Goal: Transaction & Acquisition: Purchase product/service

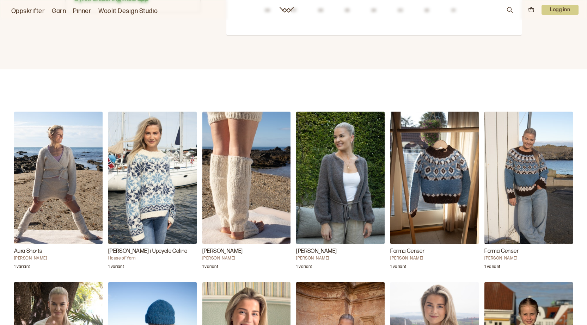
scroll to position [634, 0]
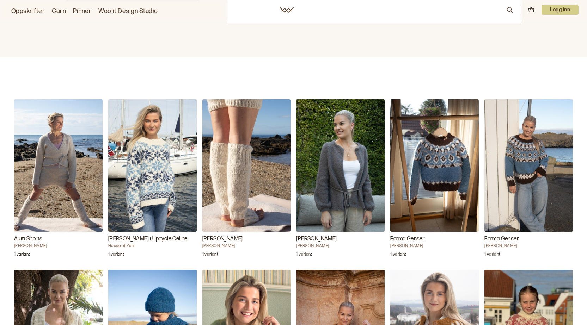
click at [341, 168] on img "Tove Jakke" at bounding box center [340, 165] width 88 height 132
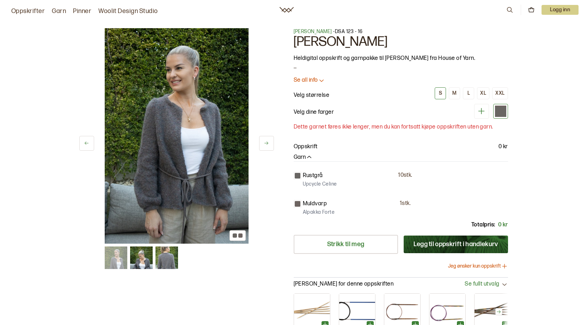
click at [257, 295] on div "1 av 3 1 av 3" at bounding box center [176, 192] width 195 height 328
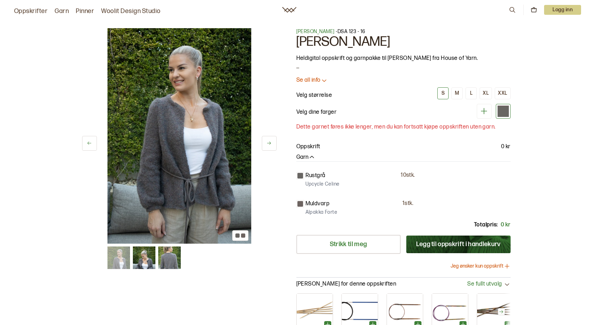
scroll to position [35, 0]
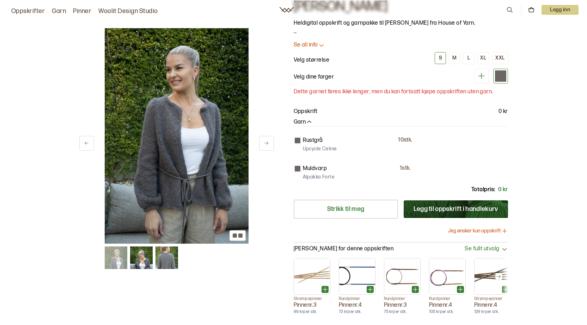
click at [465, 212] on button "Legg til oppskrift i handlekurv" at bounding box center [455, 209] width 104 height 18
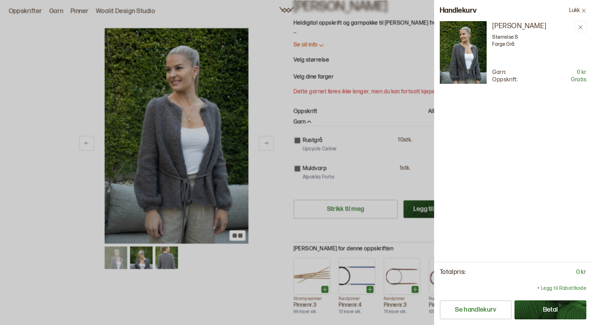
click at [560, 308] on button "Betal" at bounding box center [550, 310] width 72 height 19
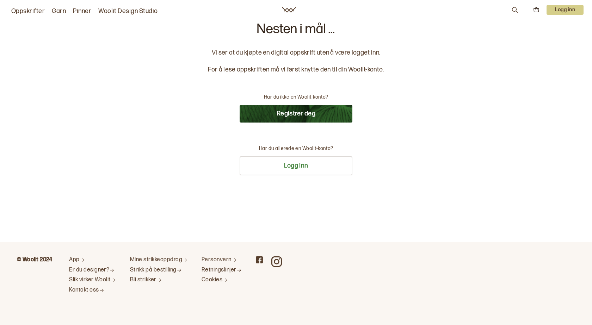
click at [283, 111] on button "Registrer deg" at bounding box center [296, 114] width 113 height 18
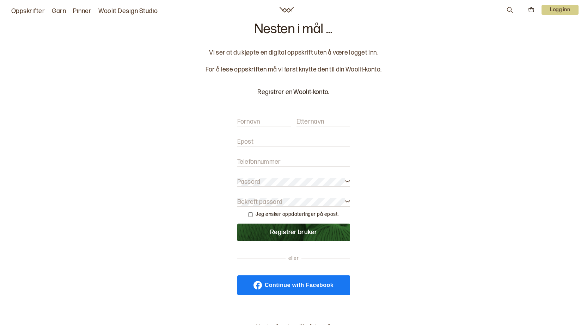
click at [257, 118] on label "Fornavn" at bounding box center [248, 122] width 23 height 8
click at [257, 118] on input "Fornavn" at bounding box center [264, 122] width 54 height 9
type input "Kari Anne"
type input "Berge"
type input "karianne.berge@hotmail.com"
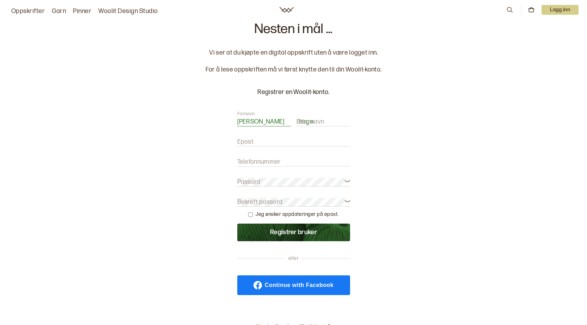
type input "97471102"
click at [253, 177] on form "Fornavn Kari Anne Etternavn Berge Epost karianne.berge@hotmail.com Telefonnumme…" at bounding box center [293, 176] width 113 height 131
click at [256, 187] on form "Fornavn Kari Anne Etternavn Berge Epost karianne.berge@hotmail.com Telefonnumme…" at bounding box center [293, 176] width 113 height 131
click at [255, 180] on label "Passord" at bounding box center [248, 182] width 23 height 8
click at [252, 217] on input "checkbox" at bounding box center [250, 214] width 5 height 5
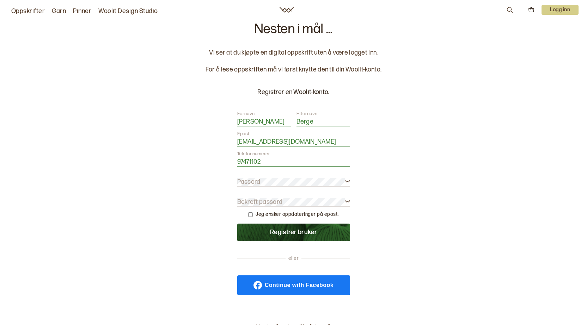
checkbox input "true"
click at [347, 182] on icon at bounding box center [347, 180] width 5 height 5
click at [314, 234] on button "Registrer bruker" at bounding box center [293, 233] width 113 height 18
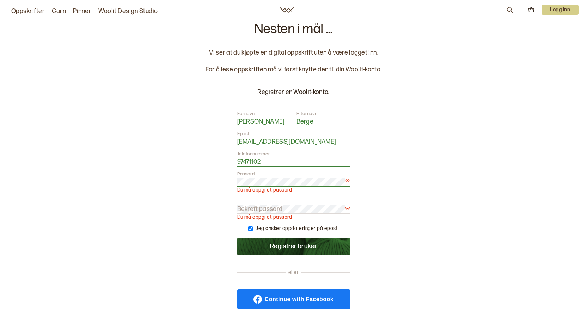
click at [266, 205] on label "Bekreft passord" at bounding box center [259, 209] width 45 height 8
click at [302, 246] on button "Registrer bruker" at bounding box center [293, 247] width 113 height 18
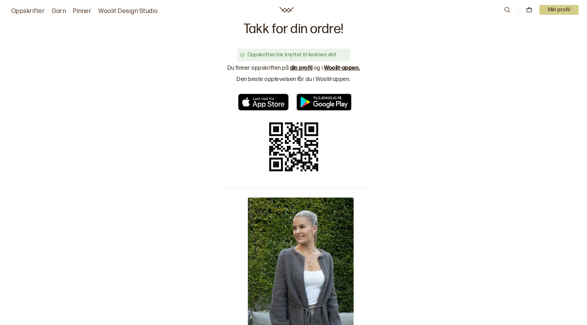
click at [551, 8] on p "Min profil" at bounding box center [558, 10] width 39 height 10
click at [536, 30] on span "Profil" at bounding box center [534, 28] width 13 height 7
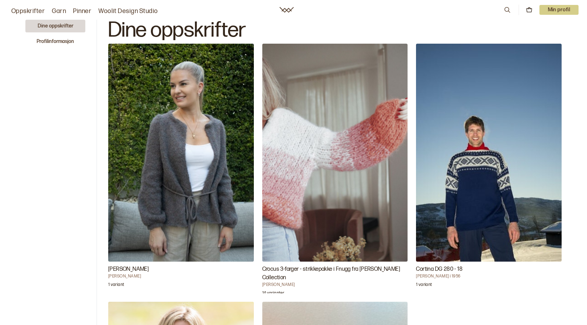
click at [160, 227] on img "Tove Jakke" at bounding box center [181, 153] width 146 height 218
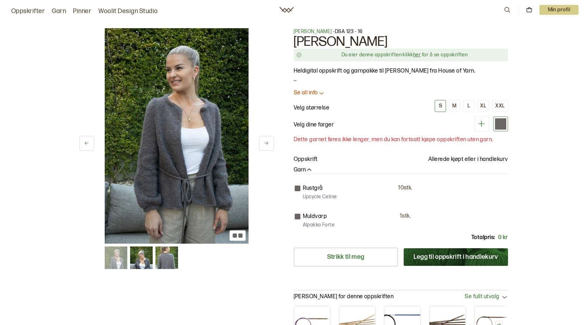
click at [419, 55] on link "her" at bounding box center [416, 55] width 7 height 6
